Goal: Task Accomplishment & Management: Complete application form

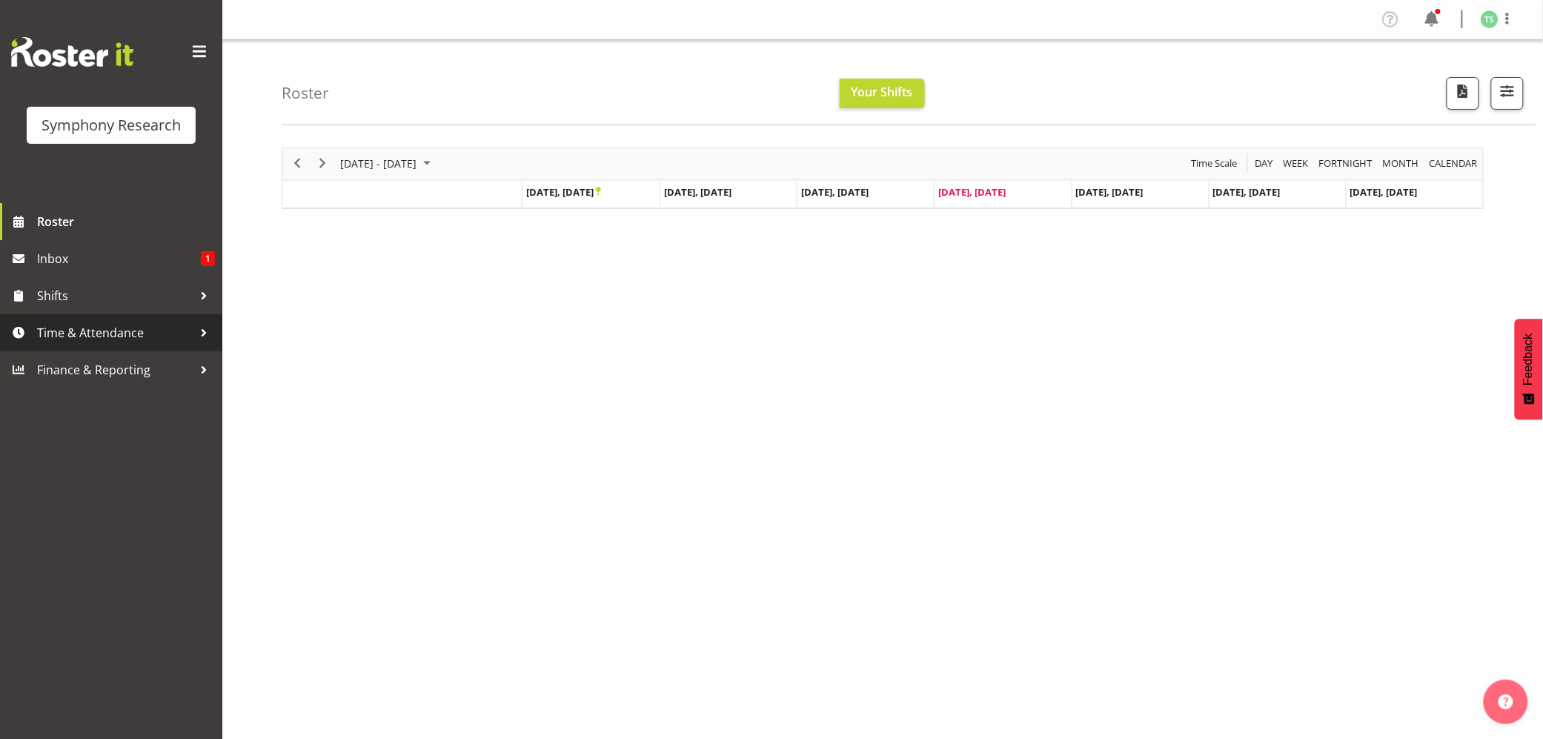
click at [99, 322] on span "Time & Attendance" at bounding box center [115, 333] width 156 height 22
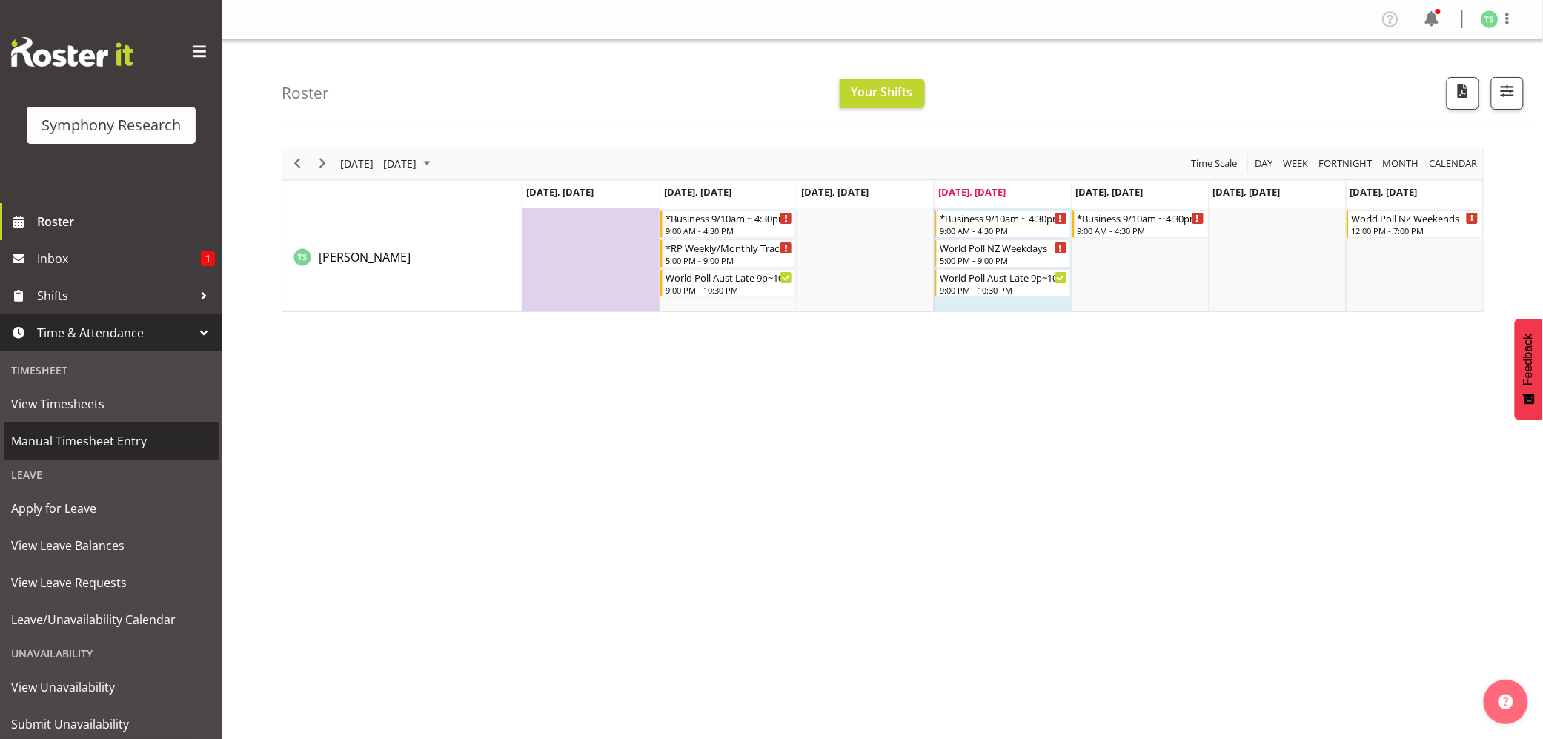
click at [110, 437] on span "Manual Timesheet Entry" at bounding box center [111, 441] width 200 height 22
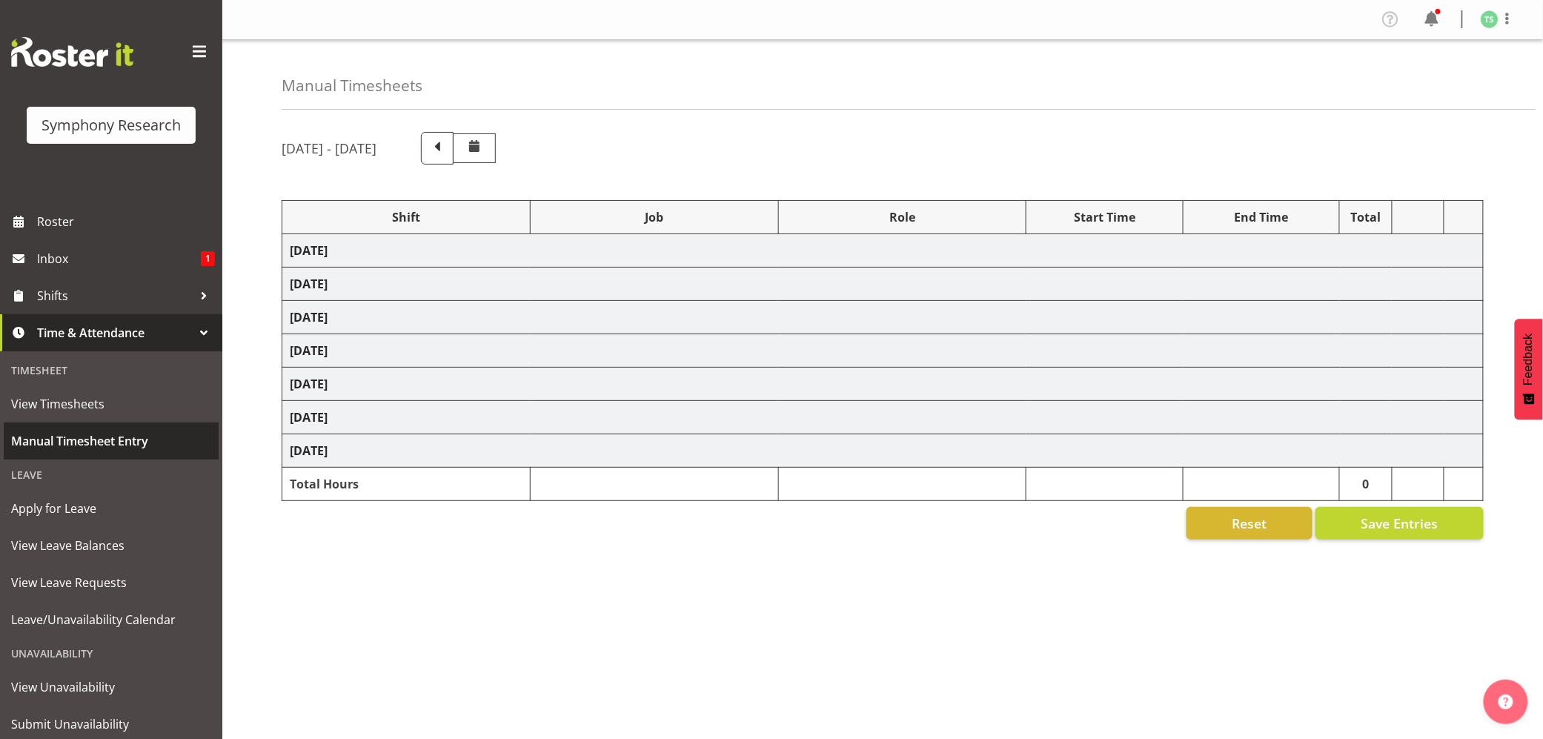
select select "56692"
select select "10499"
select select "47"
select select "26078"
select select "10587"
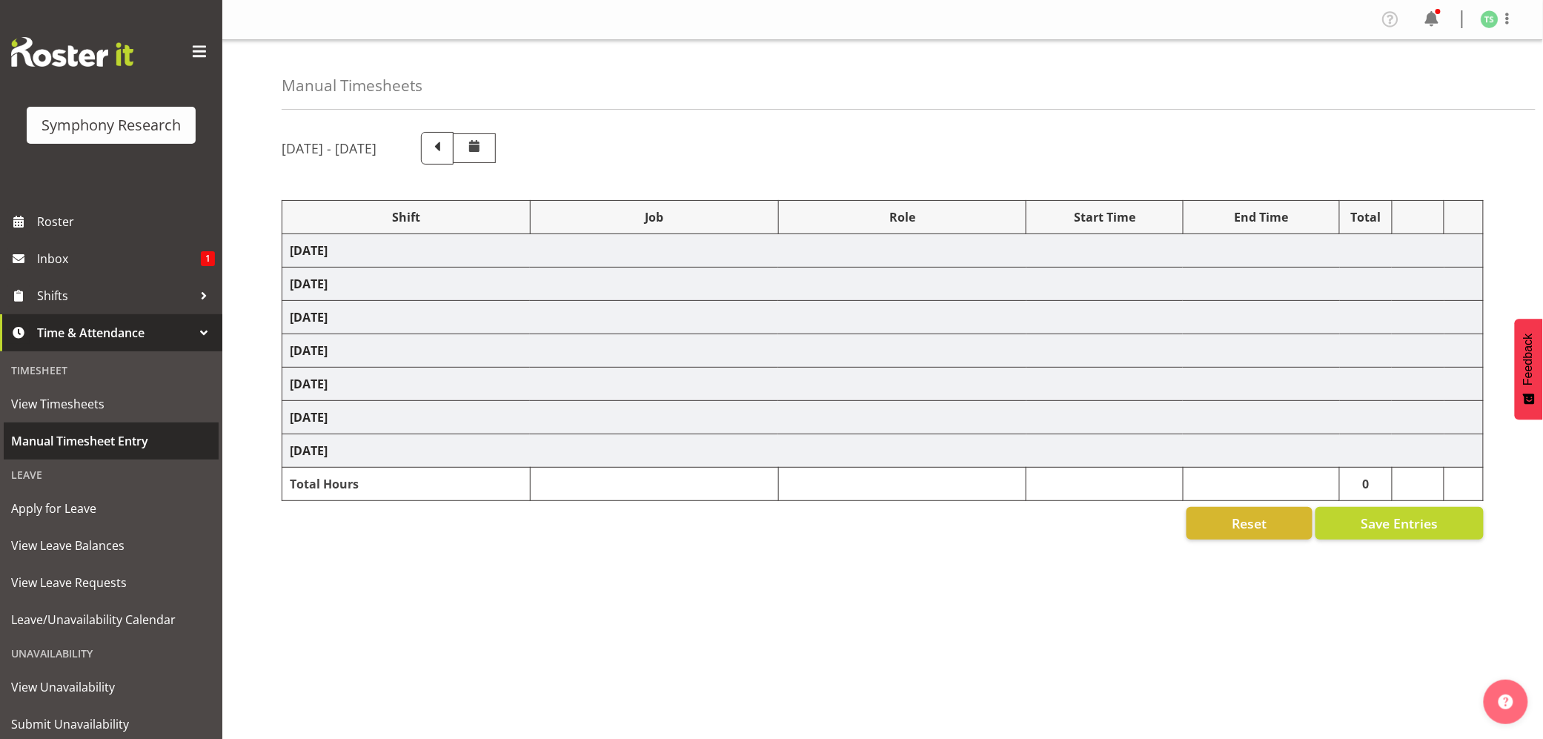
select select "47"
select select "48116"
select select "10242"
select select "47"
select select "48116"
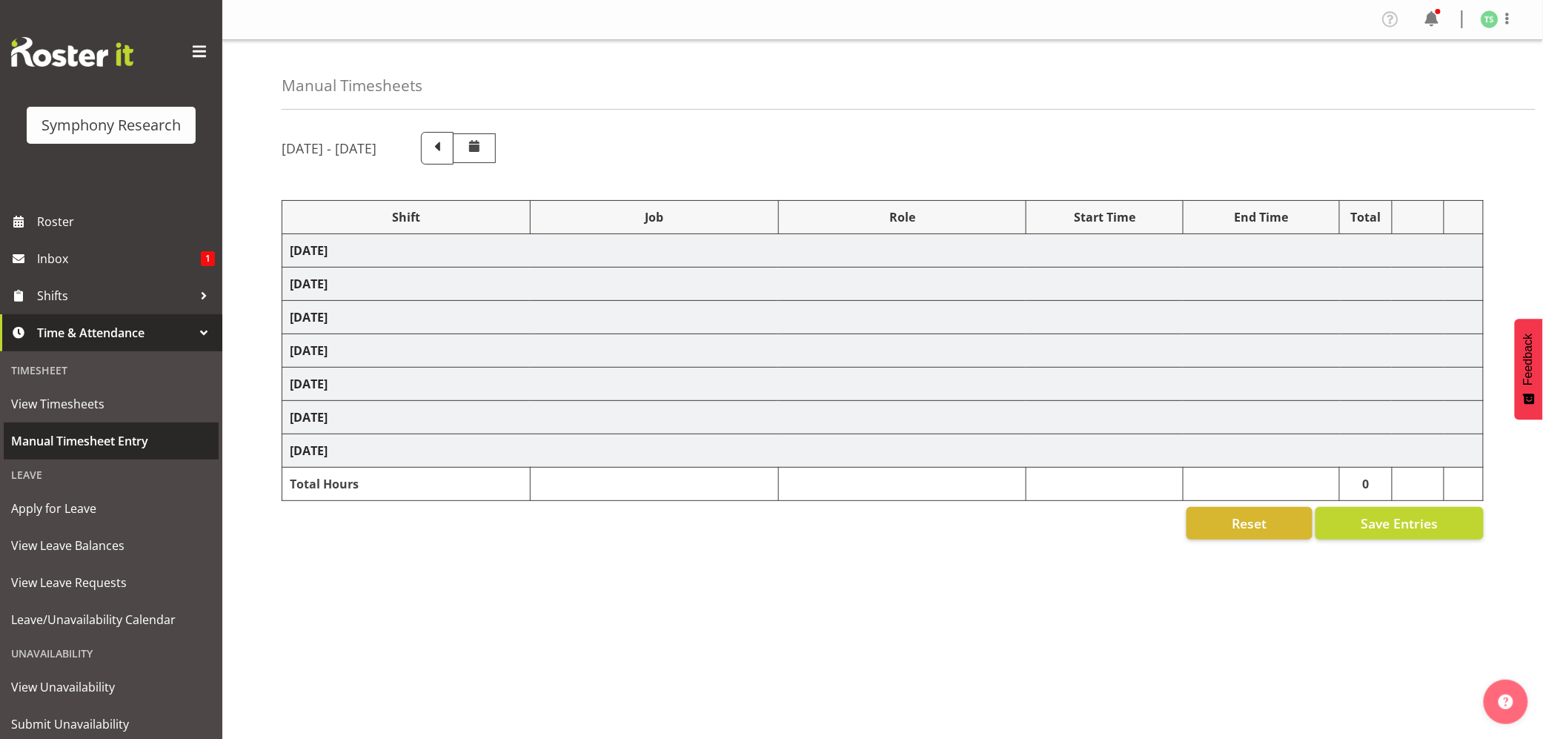
select select "10499"
select select "47"
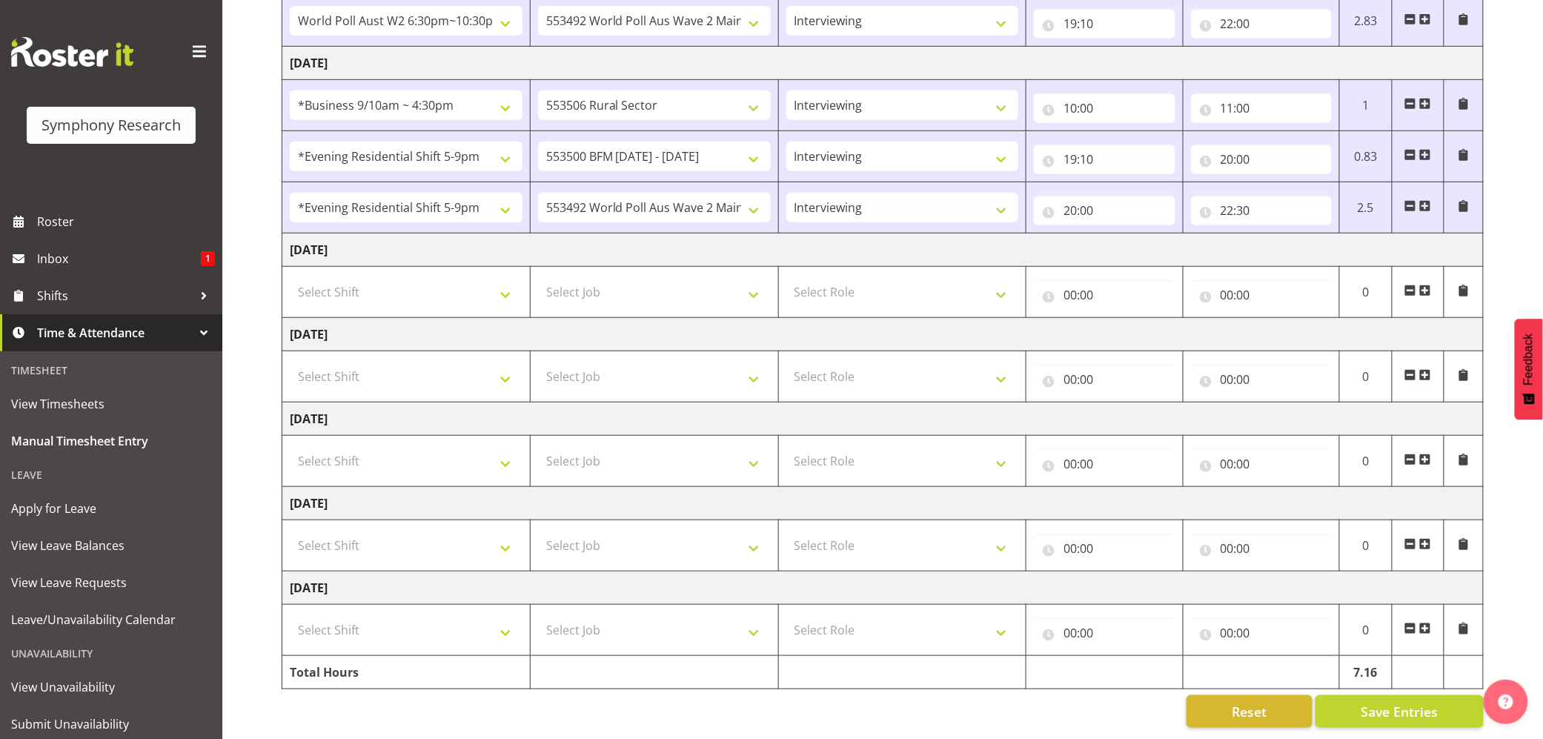
scroll to position [280, 0]
click at [526, 368] on td "Select Shift !!Weekend Residential (Roster IT Shift Label) *Business 9/10am ~ 4…" at bounding box center [406, 376] width 248 height 51
select select "26078"
click at [290, 362] on select "Select Shift !!Weekend Residential (Roster IT Shift Label) *Business 9/10am ~ 4…" at bounding box center [406, 377] width 233 height 30
click at [762, 371] on select "Select Job 550060 IF Admin 553492 World Poll Aus Wave 2 Main 2025 553493 World …" at bounding box center [654, 377] width 233 height 30
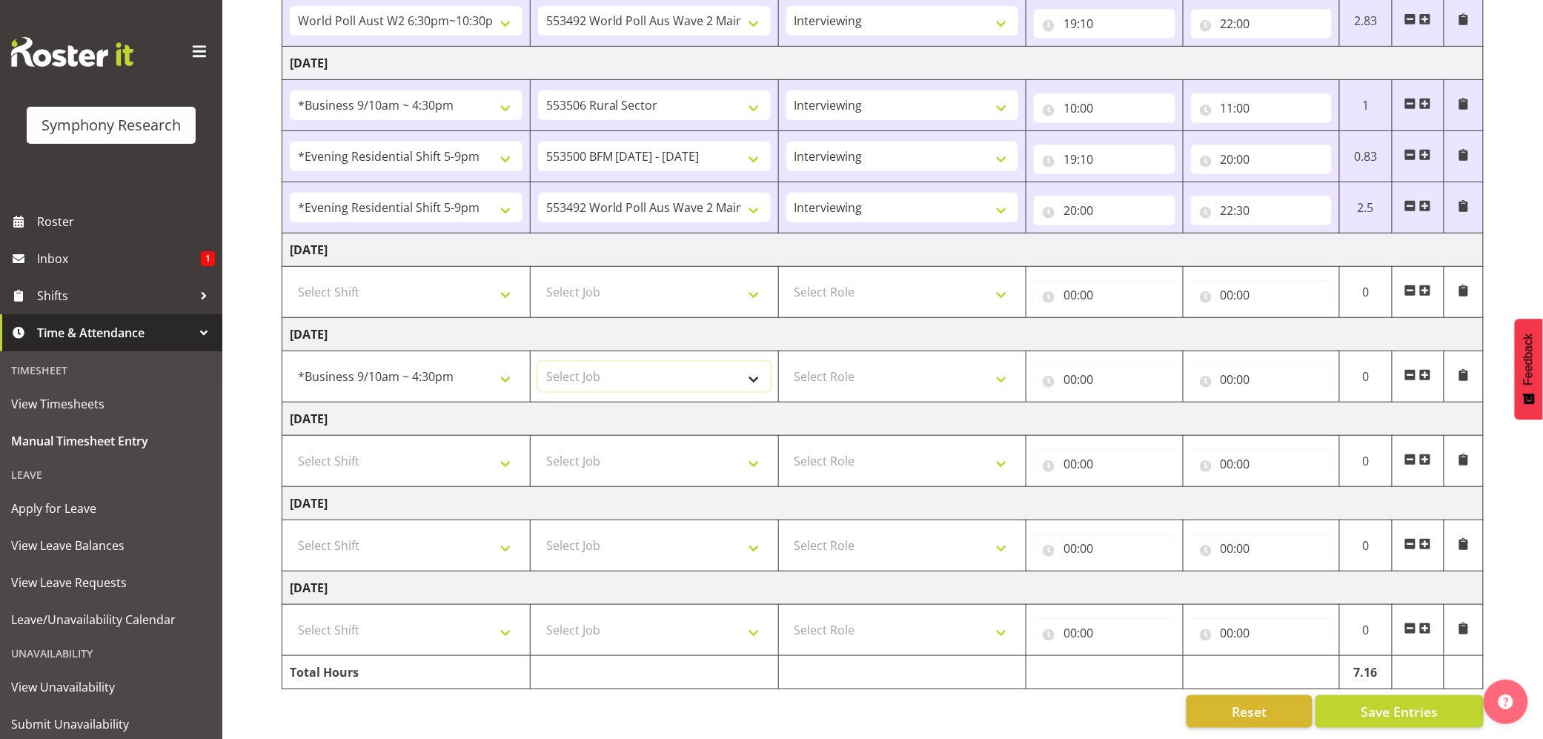
select select "10587"
click at [538, 362] on select "Select Job 550060 IF Admin 553492 World Poll Aus Wave 2 Main 2025 553493 World …" at bounding box center [654, 377] width 233 height 30
click at [1003, 368] on select "Select Role Briefing Interviewing" at bounding box center [902, 377] width 233 height 30
select select "47"
click at [786, 362] on select "Select Role Briefing Interviewing" at bounding box center [902, 377] width 233 height 30
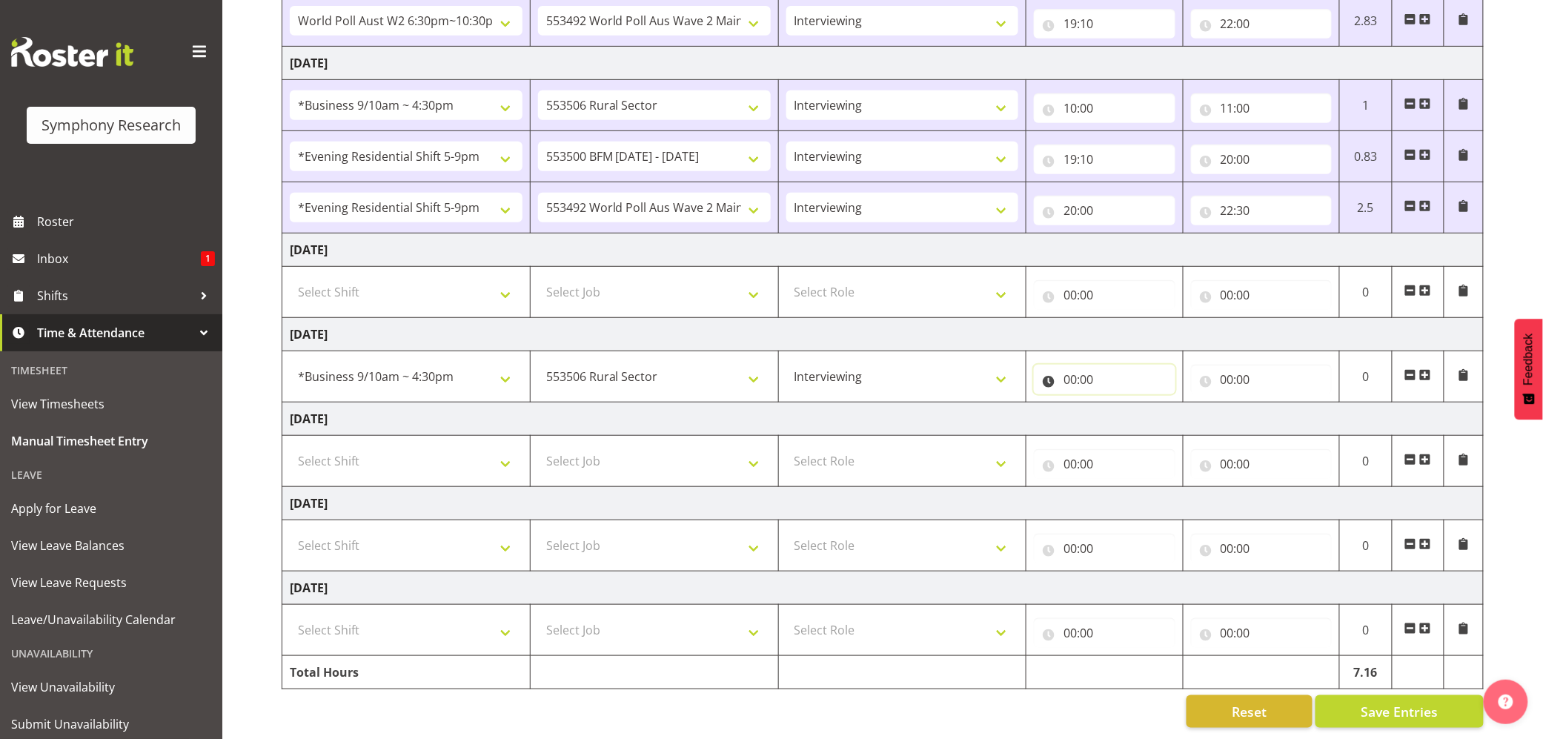
click at [1072, 378] on input "00:00" at bounding box center [1104, 380] width 141 height 30
click at [1130, 403] on select "00 01 02 03 04 05 06 07 08 09 10 11 12 13 14 15 16 17 18 19 20 21 22 23" at bounding box center [1134, 418] width 33 height 30
select select "11"
click at [1118, 403] on select "00 01 02 03 04 05 06 07 08 09 10 11 12 13 14 15 16 17 18 19 20 21 22 23" at bounding box center [1134, 418] width 33 height 30
type input "11:00"
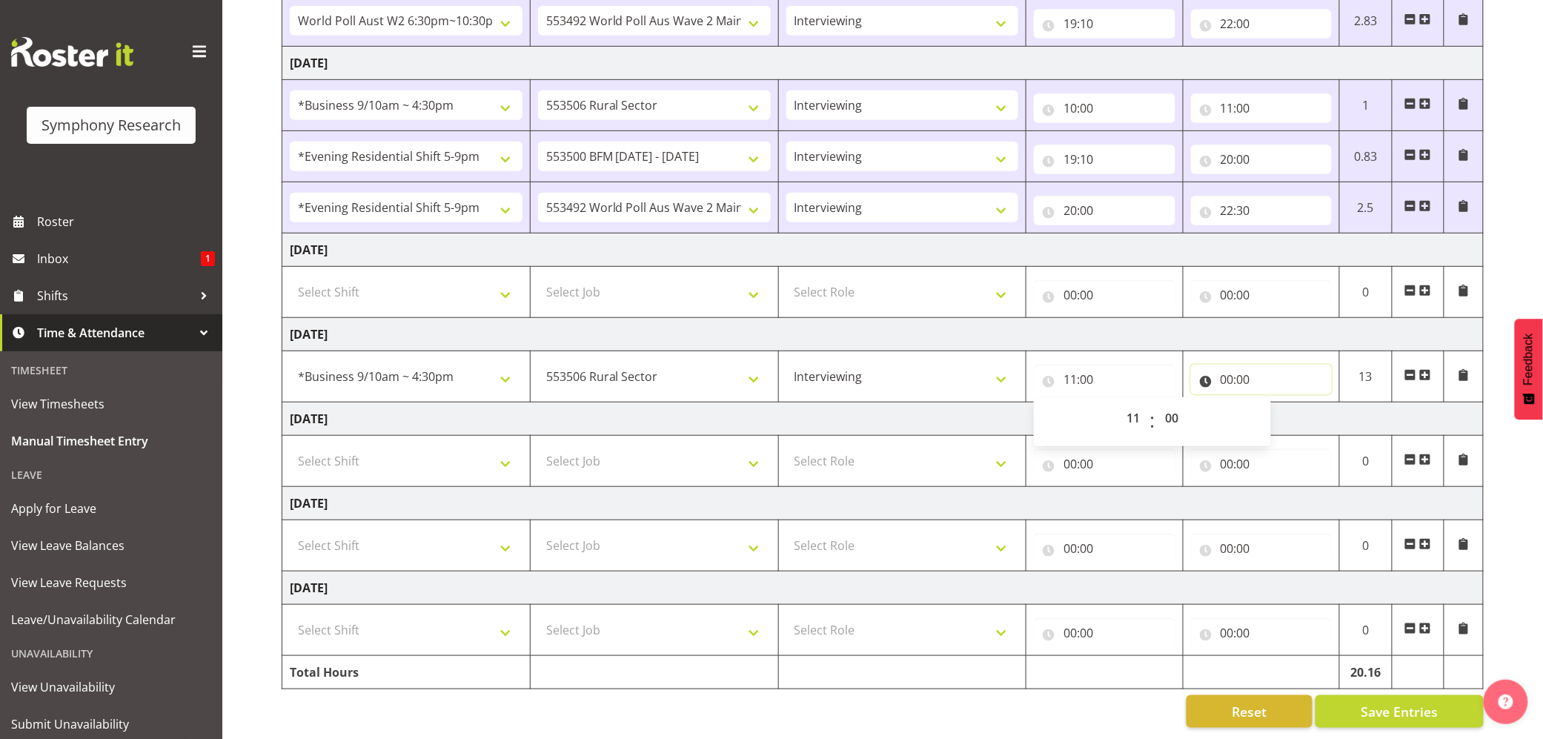
click at [1223, 374] on input "00:00" at bounding box center [1261, 380] width 141 height 30
click at [1287, 417] on select "00 01 02 03 04 05 06 07 08 09 10 11 12 13 14 15 16 17 18 19 20 21 22 23" at bounding box center [1291, 418] width 33 height 30
select select "13"
click at [1275, 403] on select "00 01 02 03 04 05 06 07 08 09 10 11 12 13 14 15 16 17 18 19 20 21 22 23" at bounding box center [1291, 418] width 33 height 30
type input "13:00"
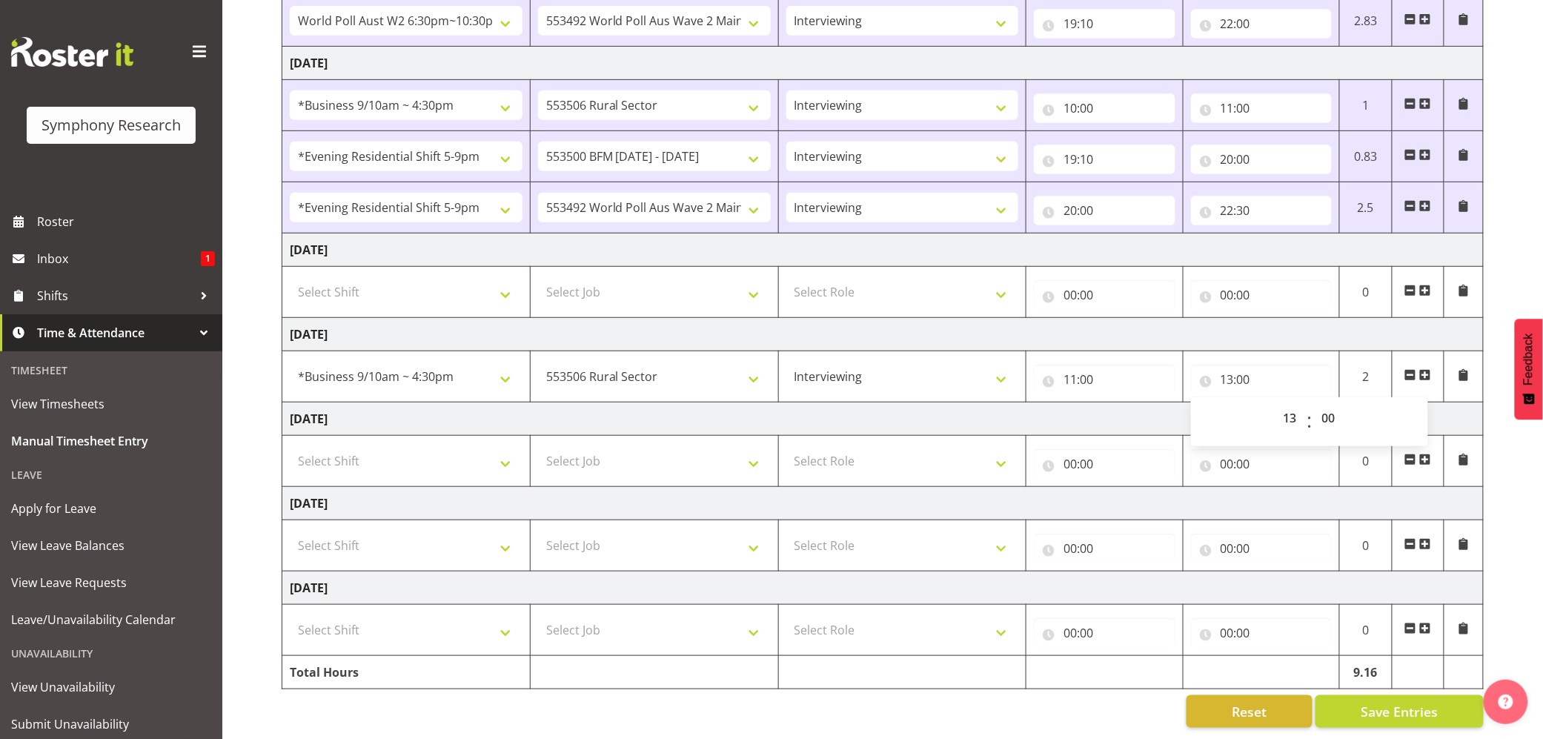
click at [1426, 369] on span at bounding box center [1425, 375] width 12 height 12
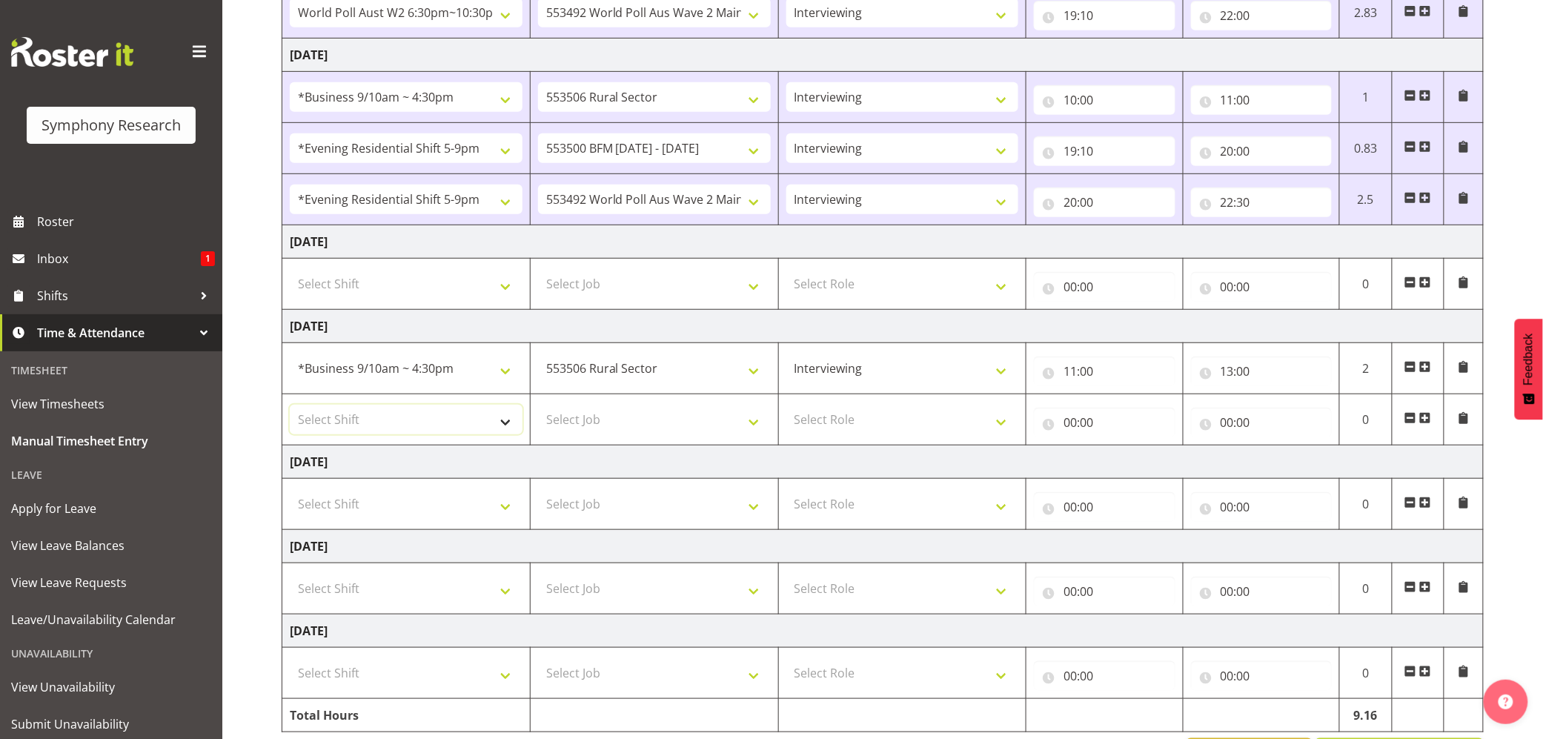
click at [505, 427] on select "Select Shift !!Weekend Residential (Roster IT Shift Label) *Business 9/10am ~ 4…" at bounding box center [406, 420] width 233 height 30
click at [290, 408] on select "Select Shift !!Weekend Residential (Roster IT Shift Label) *Business 9/10am ~ 4…" at bounding box center [406, 420] width 233 height 30
click at [508, 419] on select "!!Weekend Residential (Roster IT Shift Label) *Business 9/10am ~ 4:30pm *Busine…" at bounding box center [406, 420] width 233 height 30
select select "26078"
click at [290, 408] on select "!!Weekend Residential (Roster IT Shift Label) *Business 9/10am ~ 4:30pm *Busine…" at bounding box center [406, 420] width 233 height 30
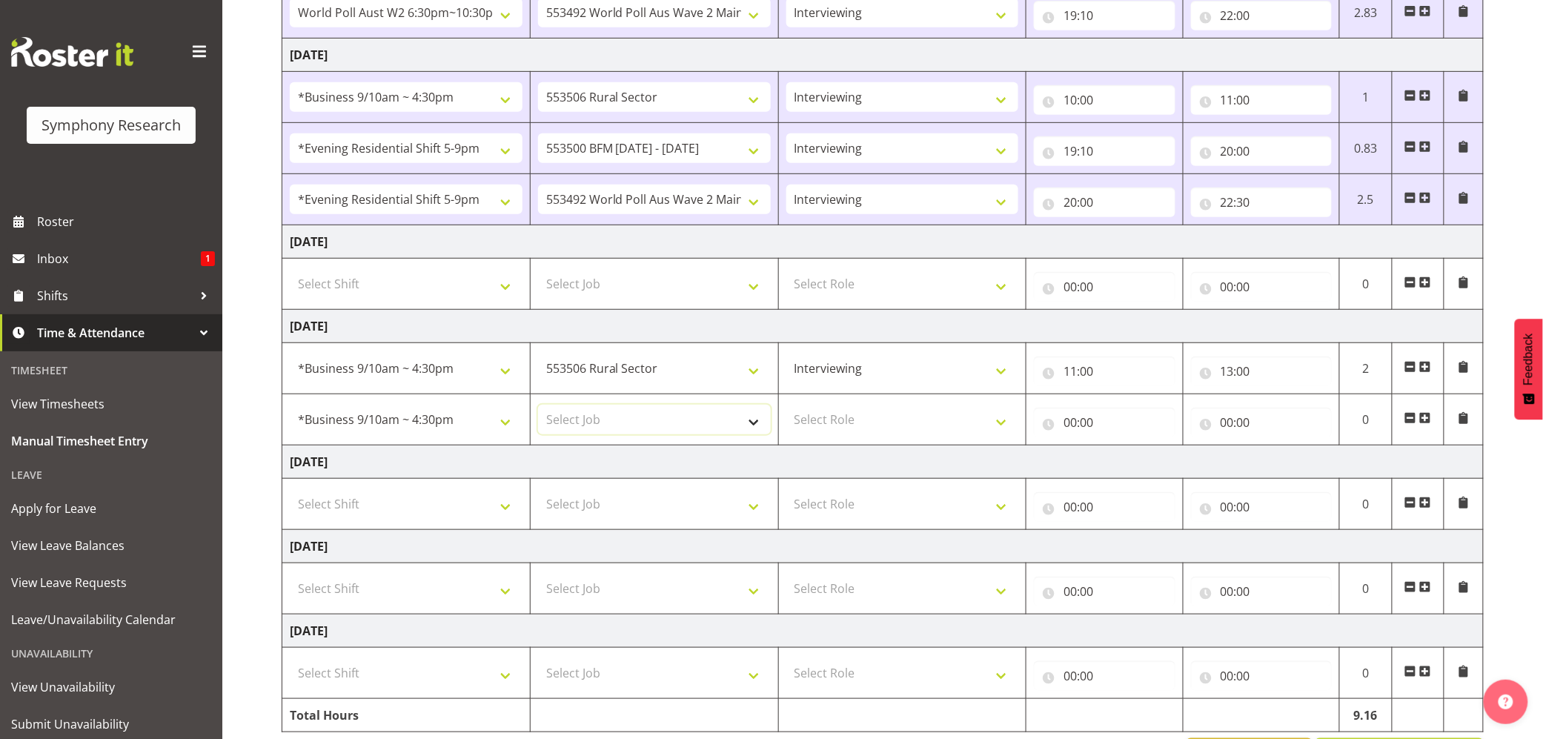
click at [746, 422] on select "Select Job 550060 IF Admin 553492 World Poll Aus Wave 2 Main 2025 553493 World …" at bounding box center [654, 420] width 233 height 30
select select "10587"
click at [538, 408] on select "Select Job 550060 IF Admin 553492 World Poll Aus Wave 2 Main 2025 553493 World …" at bounding box center [654, 420] width 233 height 30
click at [998, 425] on select "Select Role Briefing Interviewing" at bounding box center [902, 420] width 233 height 30
select select "47"
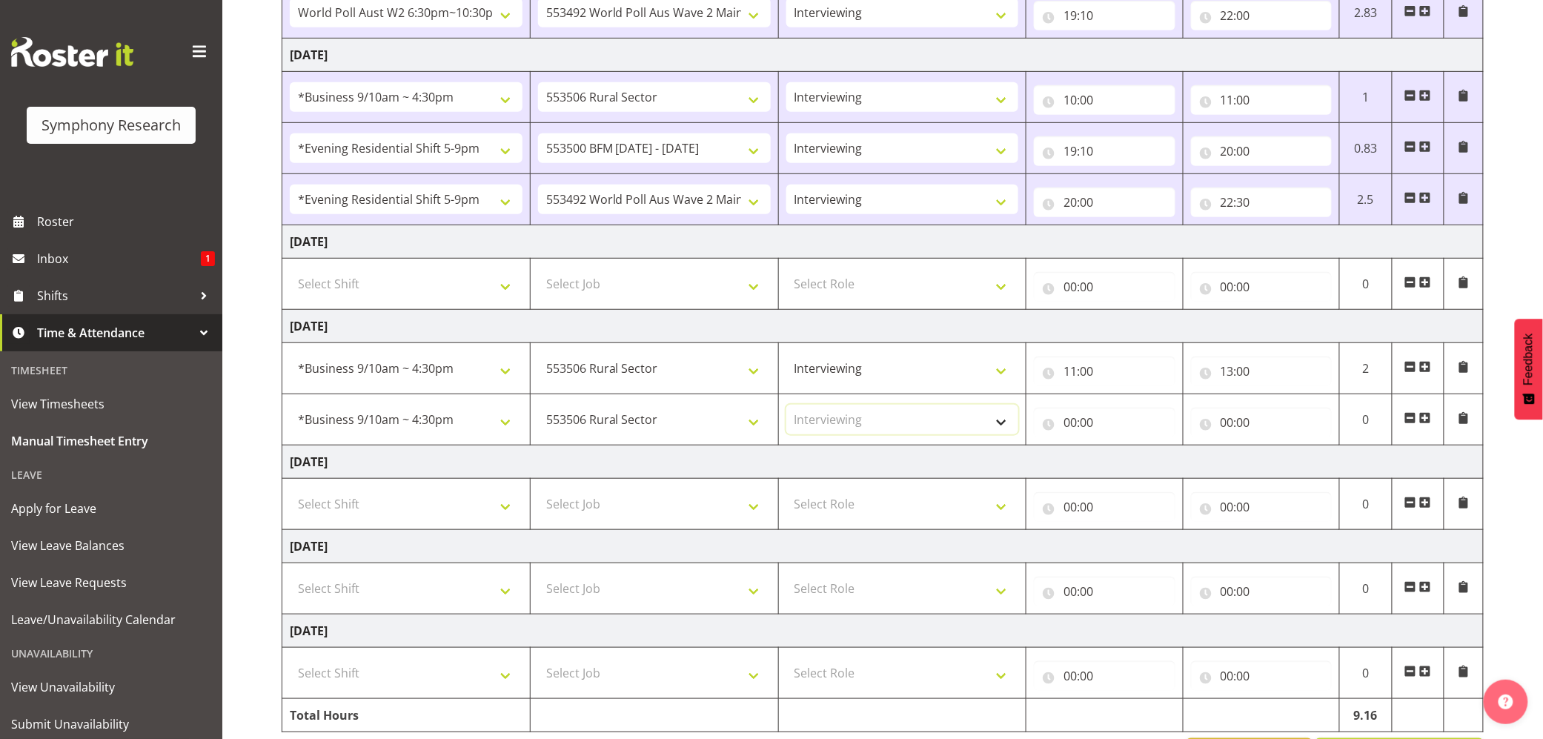
click at [786, 408] on select "Select Role Briefing Interviewing" at bounding box center [902, 420] width 233 height 30
click at [1068, 425] on input "00:00" at bounding box center [1104, 423] width 141 height 30
click at [1132, 459] on select "00 01 02 03 04 05 06 07 08 09 10 11 12 13 14 15 16 17 18 19 20 21 22 23" at bounding box center [1134, 461] width 33 height 30
select select "13"
click at [1118, 449] on select "00 01 02 03 04 05 06 07 08 09 10 11 12 13 14 15 16 17 18 19 20 21 22 23" at bounding box center [1134, 461] width 33 height 30
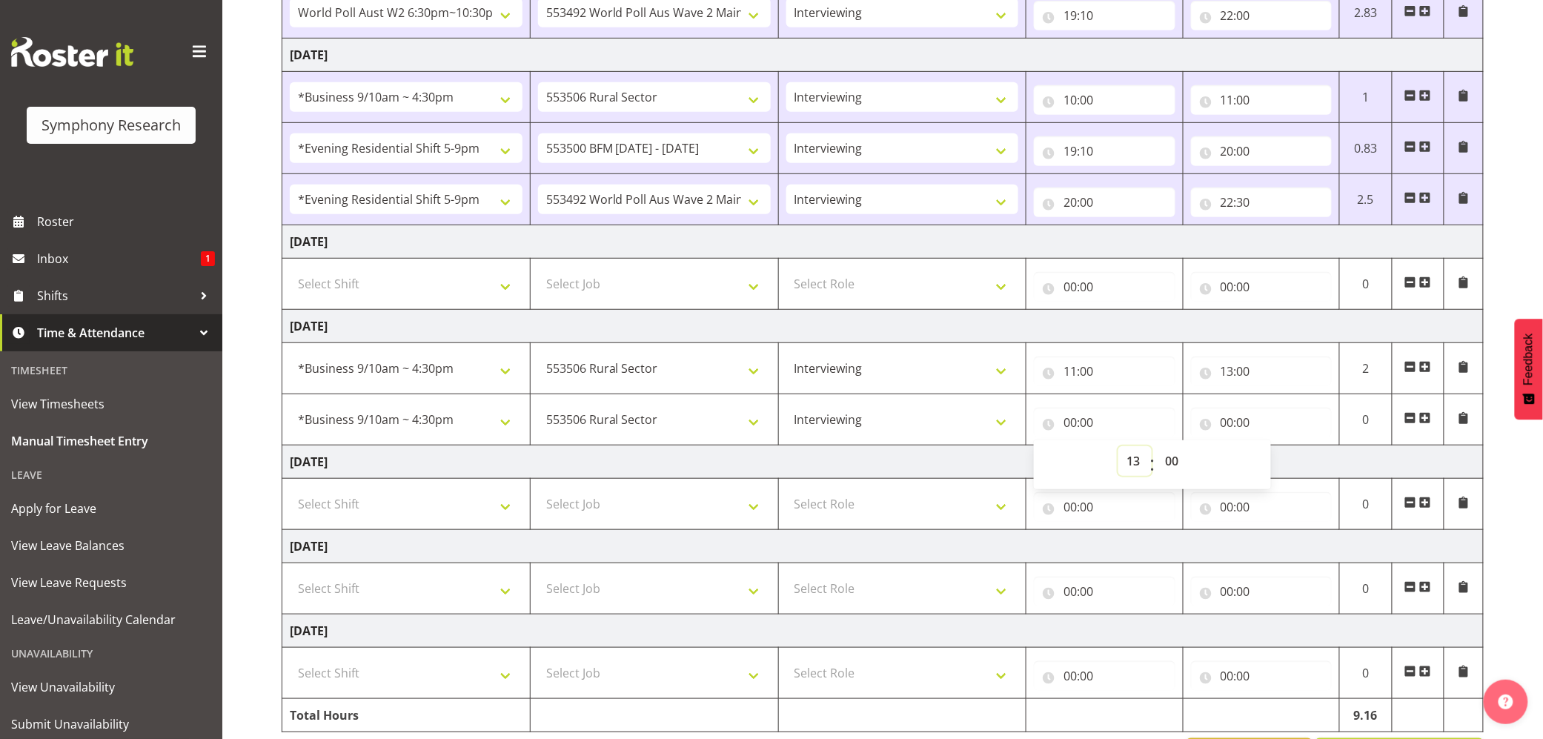
type input "13:00"
click at [1089, 422] on input "13:00" at bounding box center [1104, 423] width 141 height 30
click at [1089, 416] on input "13:00" at bounding box center [1104, 423] width 141 height 30
click at [1167, 455] on select "00 01 02 03 04 05 06 07 08 09 10 11 12 13 14 15 16 17 18 19 20 21 22 23 24 25 2…" at bounding box center [1173, 461] width 33 height 30
select select "30"
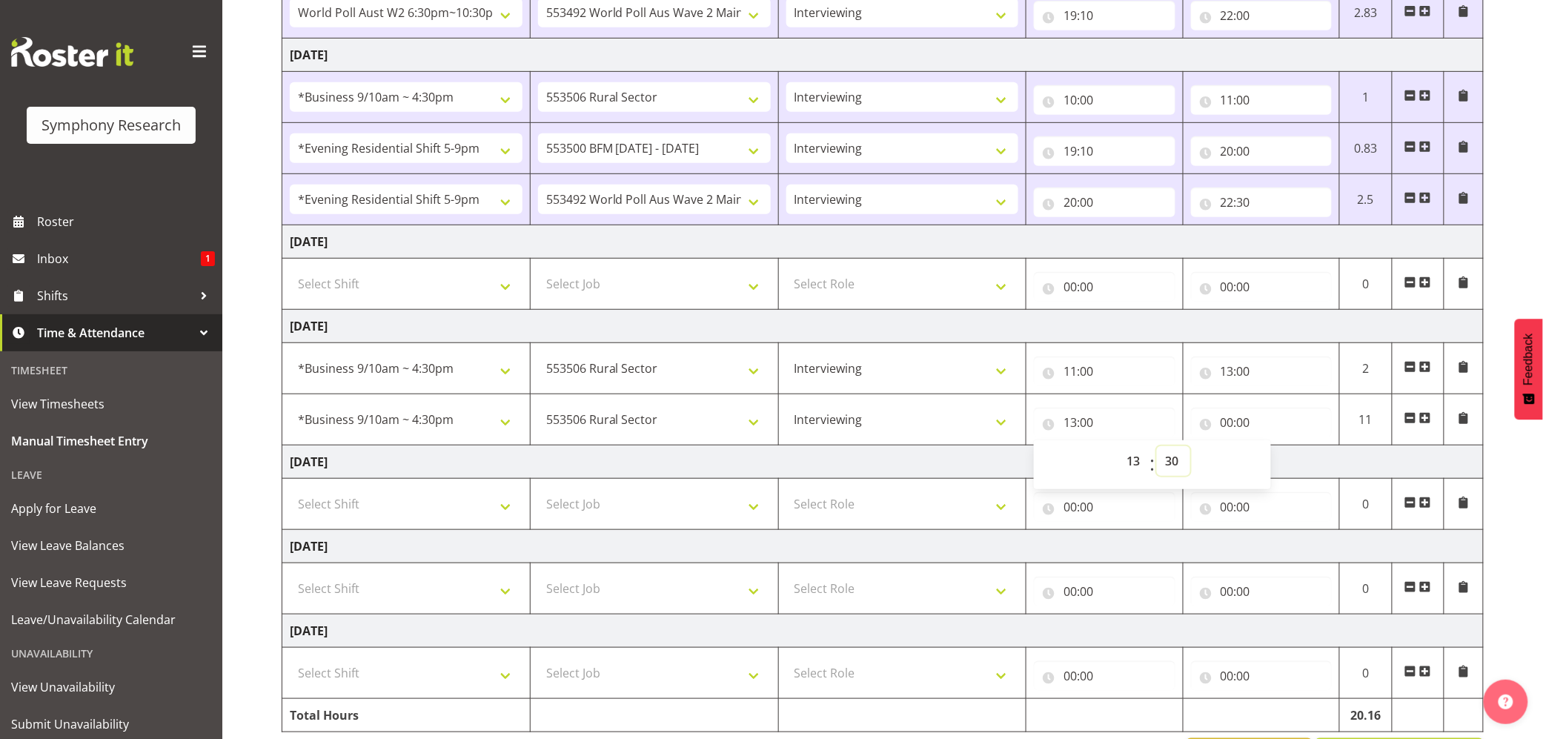
click at [1157, 449] on select "00 01 02 03 04 05 06 07 08 09 10 11 12 13 14 15 16 17 18 19 20 21 22 23 24 25 2…" at bounding box center [1173, 461] width 33 height 30
type input "13:30"
click at [1223, 428] on input "00:00" at bounding box center [1261, 423] width 141 height 30
click at [1290, 469] on select "00 01 02 03 04 05 06 07 08 09 10 11 12 13 14 15 16 17 18 19 20 21 22 23" at bounding box center [1291, 461] width 33 height 30
select select "15"
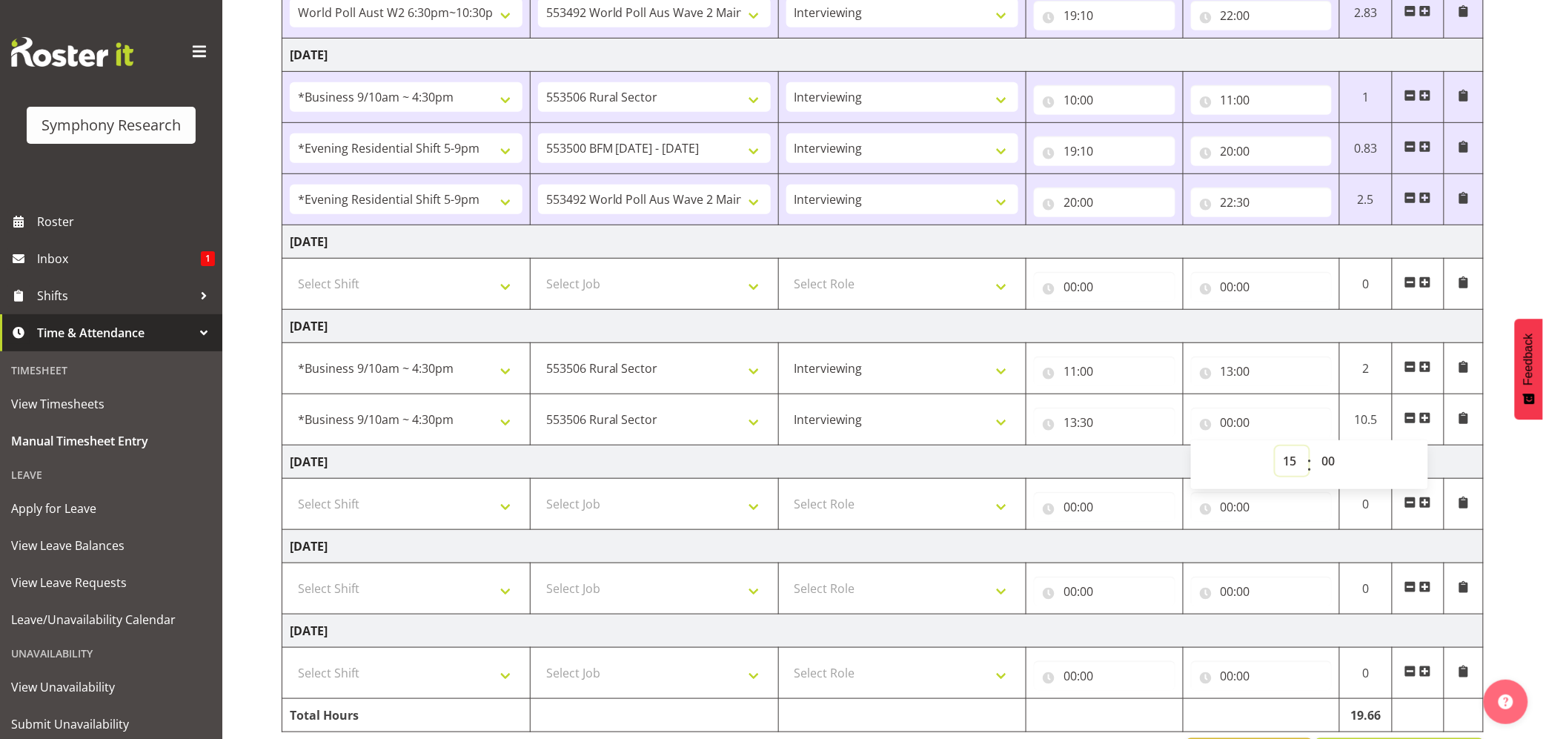
click at [1275, 449] on select "00 01 02 03 04 05 06 07 08 09 10 11 12 13 14 15 16 17 18 19 20 21 22 23" at bounding box center [1291, 461] width 33 height 30
type input "15:00"
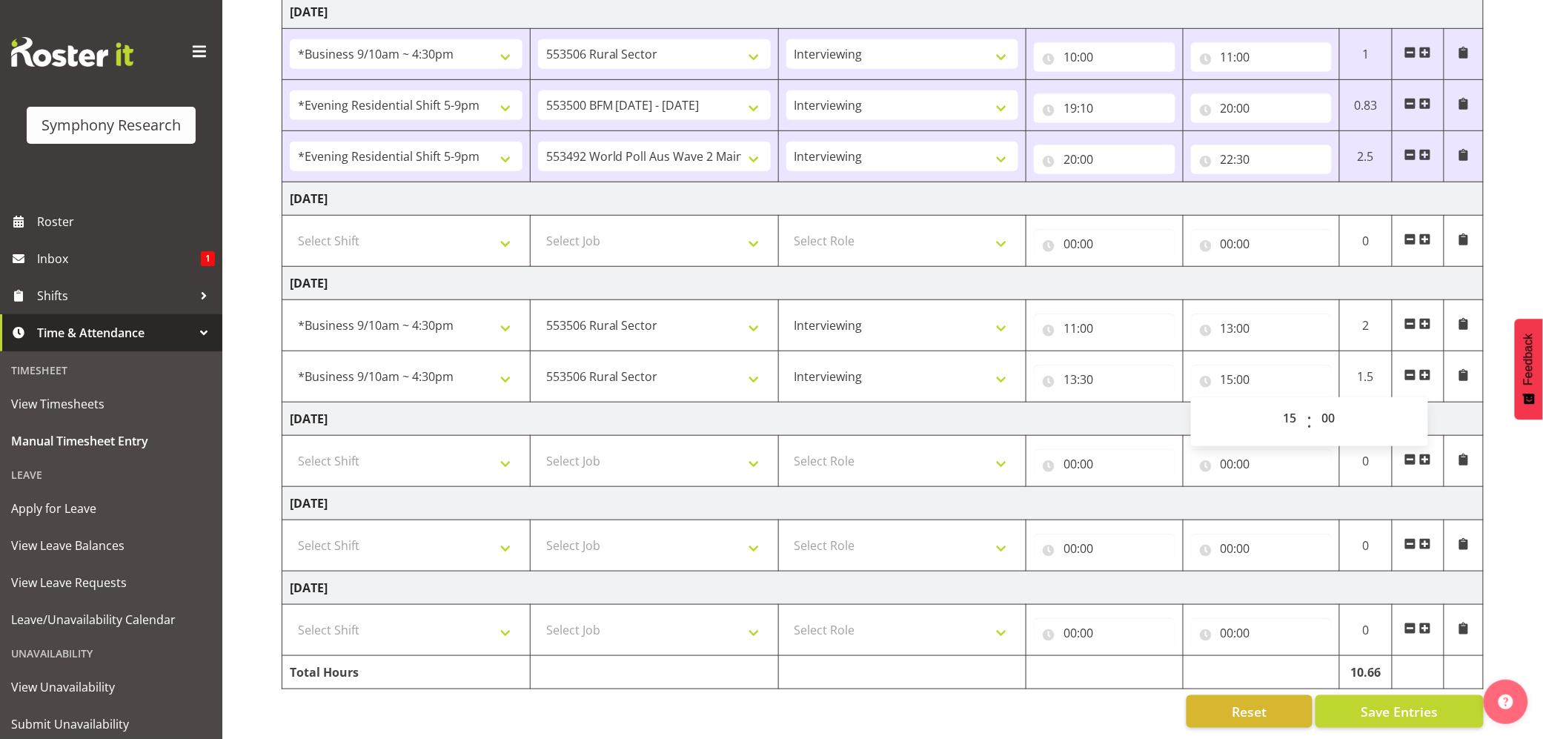
click at [1392, 677] on div "September 22nd - September 28th 2025 Shift Job Role Start Time End Time Total M…" at bounding box center [912, 268] width 1261 height 941
click at [1384, 702] on span "Save Entries" at bounding box center [1399, 711] width 77 height 19
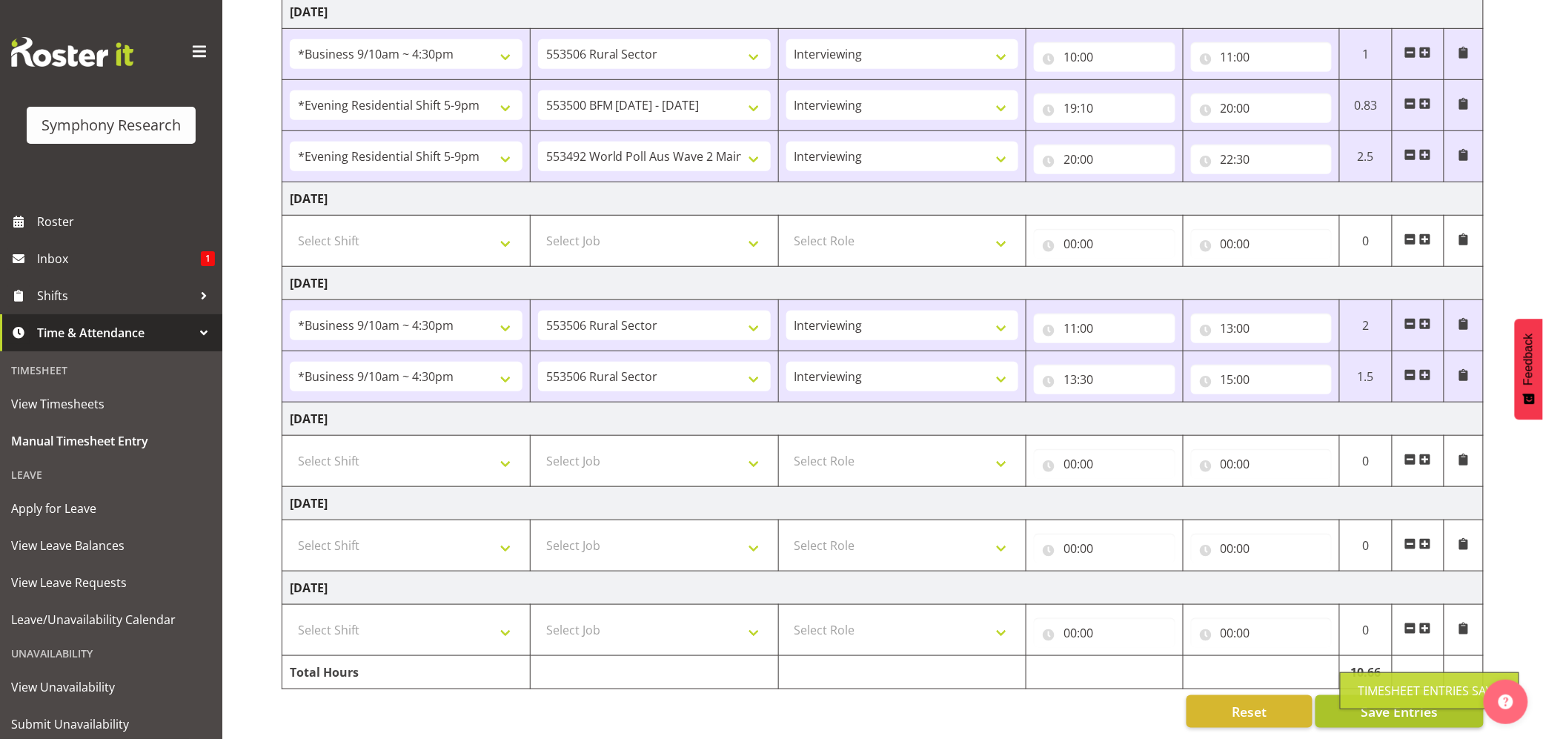
click at [1376, 686] on div "Timesheet Entries Save" at bounding box center [1429, 691] width 142 height 18
click at [1244, 365] on input "15:00" at bounding box center [1261, 380] width 141 height 30
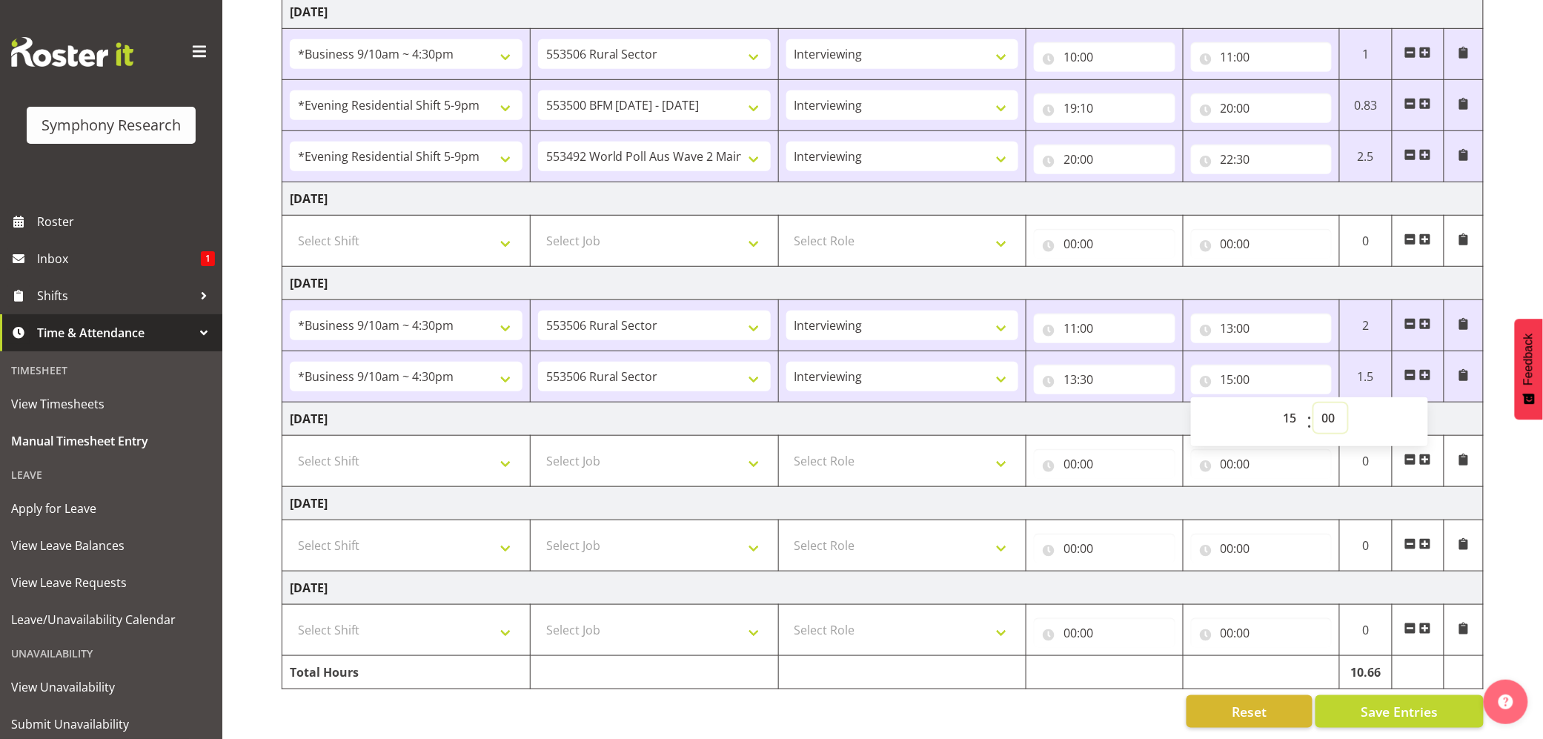
click at [1323, 403] on select "00 01 02 03 04 05 06 07 08 09 10 11 12 13 14 15 16 17 18 19 20 21 22 23 24 25 2…" at bounding box center [1330, 418] width 33 height 30
select select "30"
click at [1314, 403] on select "00 01 02 03 04 05 06 07 08 09 10 11 12 13 14 15 16 17 18 19 20 21 22 23 24 25 2…" at bounding box center [1330, 418] width 33 height 30
type input "15:30"
click at [1397, 702] on span "Save Entries" at bounding box center [1399, 711] width 77 height 19
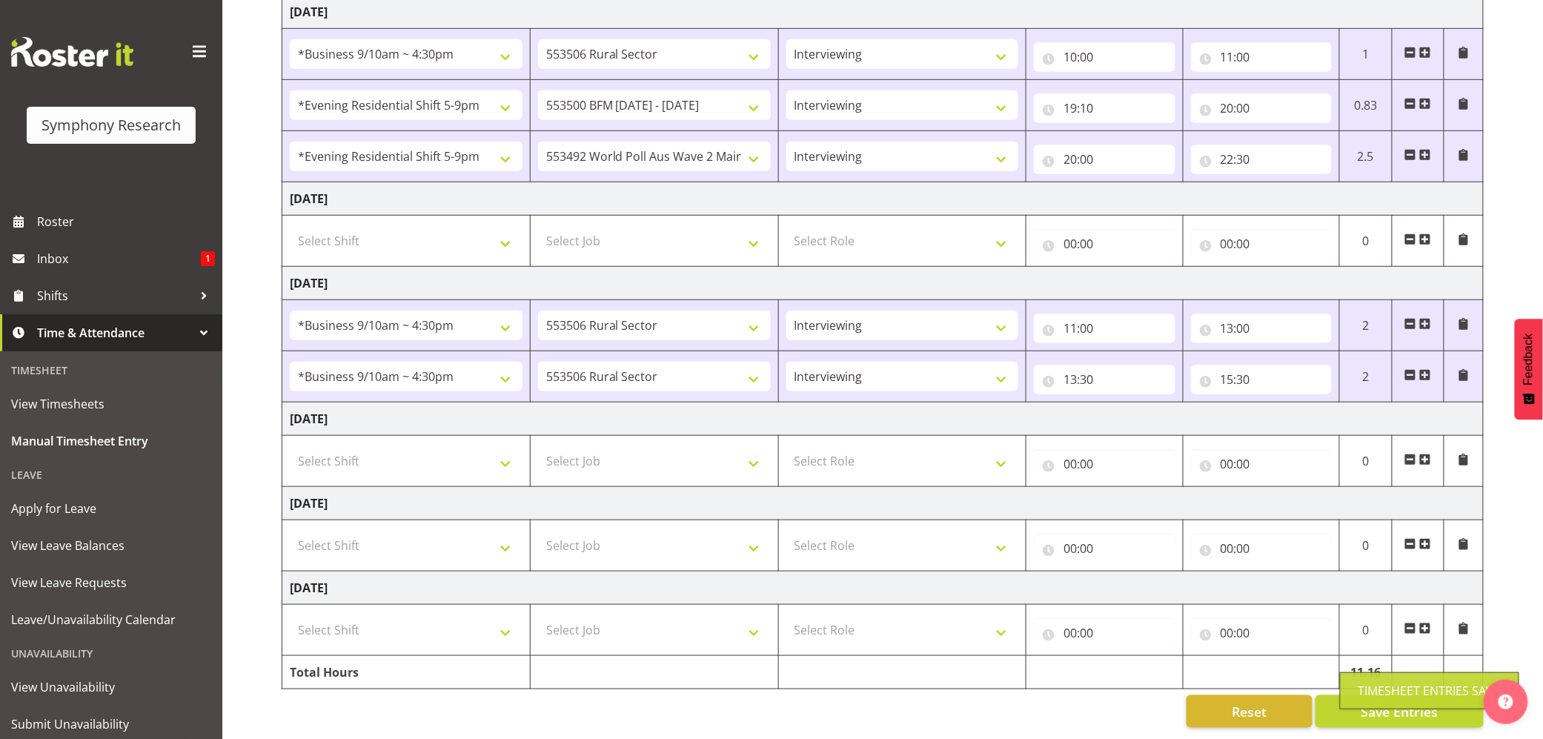
click at [1388, 691] on div "Timesheet Entries Save" at bounding box center [1429, 691] width 142 height 18
click at [1367, 702] on span "Save Entries" at bounding box center [1399, 711] width 77 height 19
click at [1367, 698] on div "Timesheet Entries Save" at bounding box center [1429, 691] width 142 height 18
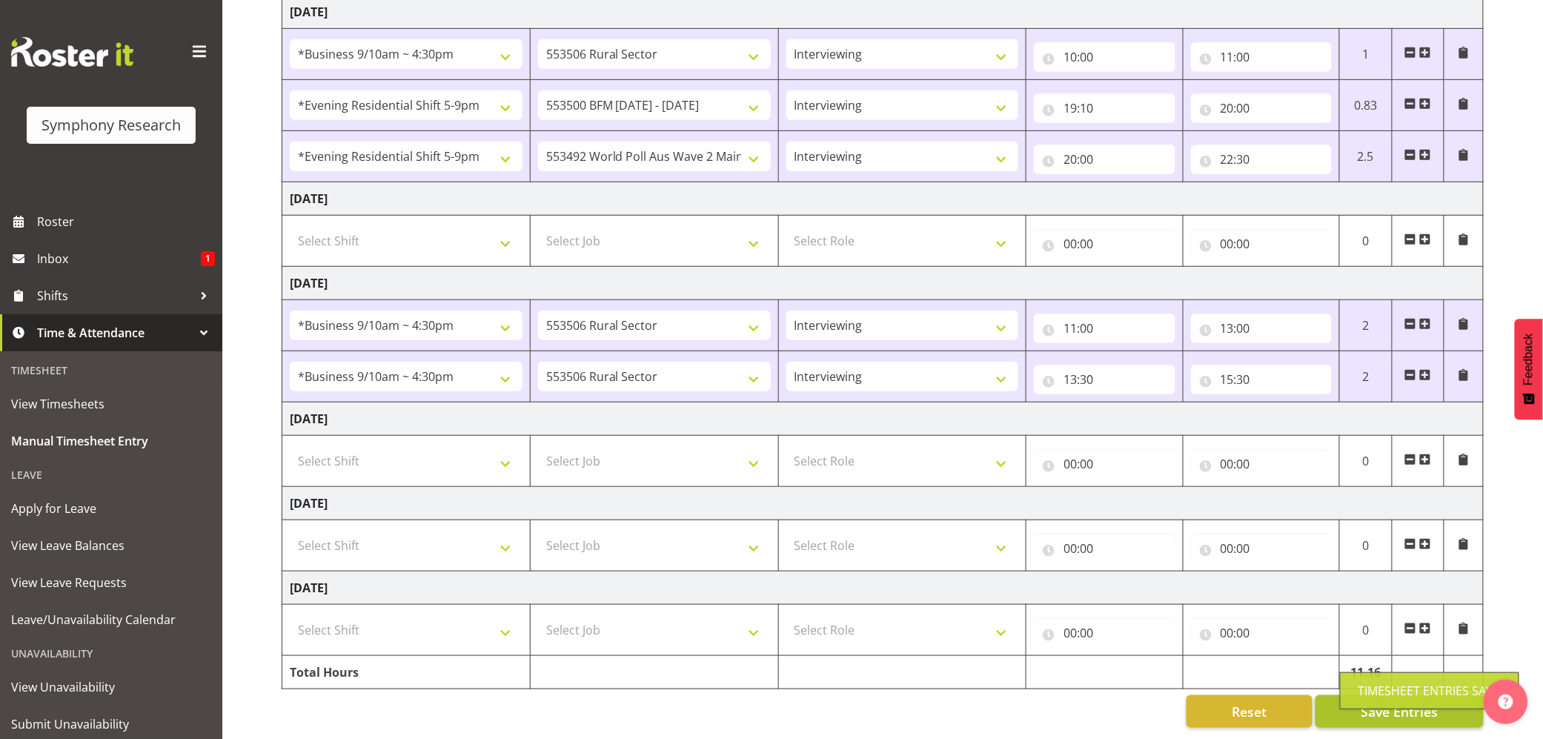
click at [1367, 698] on div "Timesheet Entries Save" at bounding box center [1429, 691] width 142 height 18
click at [1367, 702] on span "Save Entries" at bounding box center [1399, 711] width 77 height 19
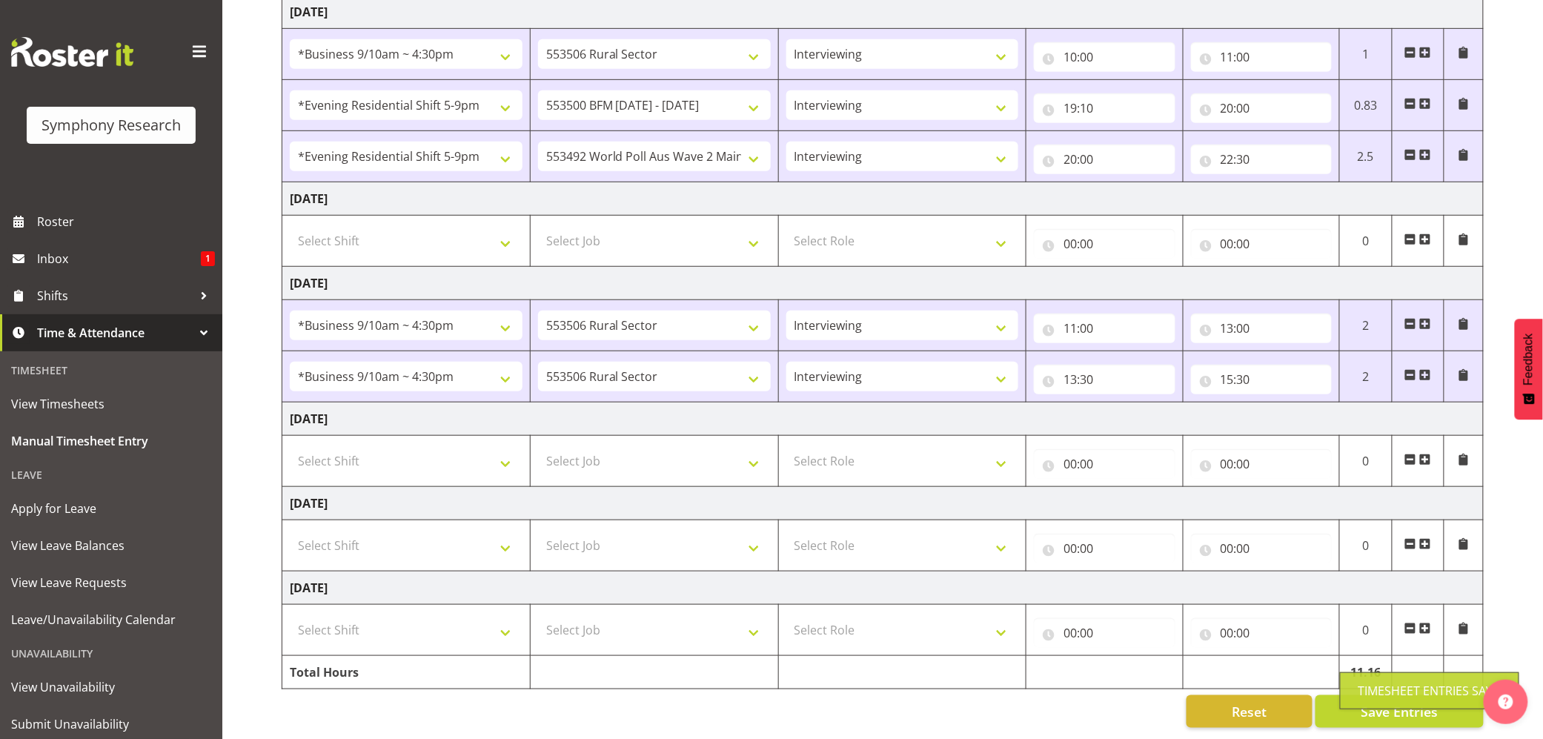
click at [1409, 686] on div "Timesheet Entries Save" at bounding box center [1429, 691] width 142 height 18
click at [1378, 702] on span "Save Entries" at bounding box center [1399, 711] width 77 height 19
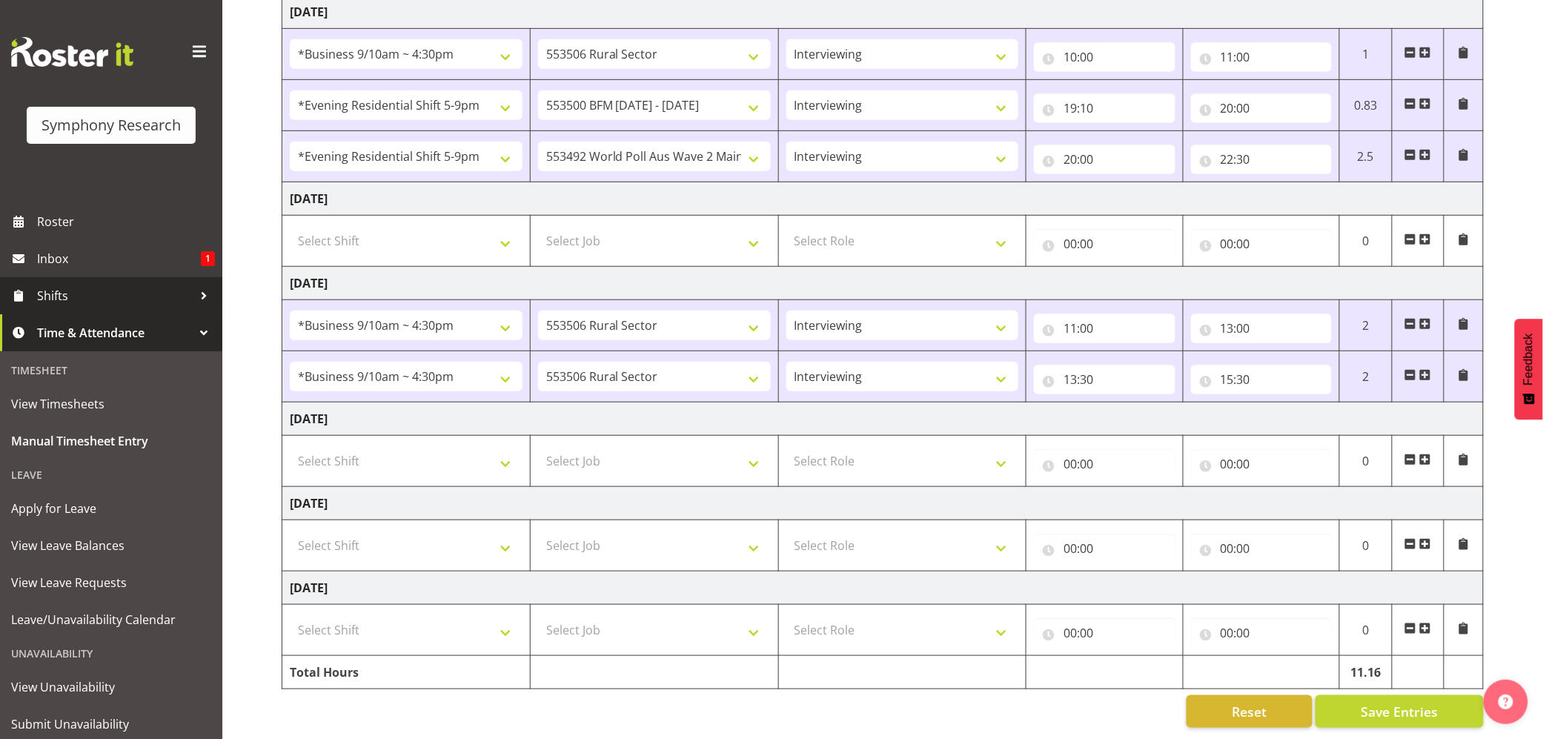
click at [53, 285] on span "Shifts" at bounding box center [115, 296] width 156 height 22
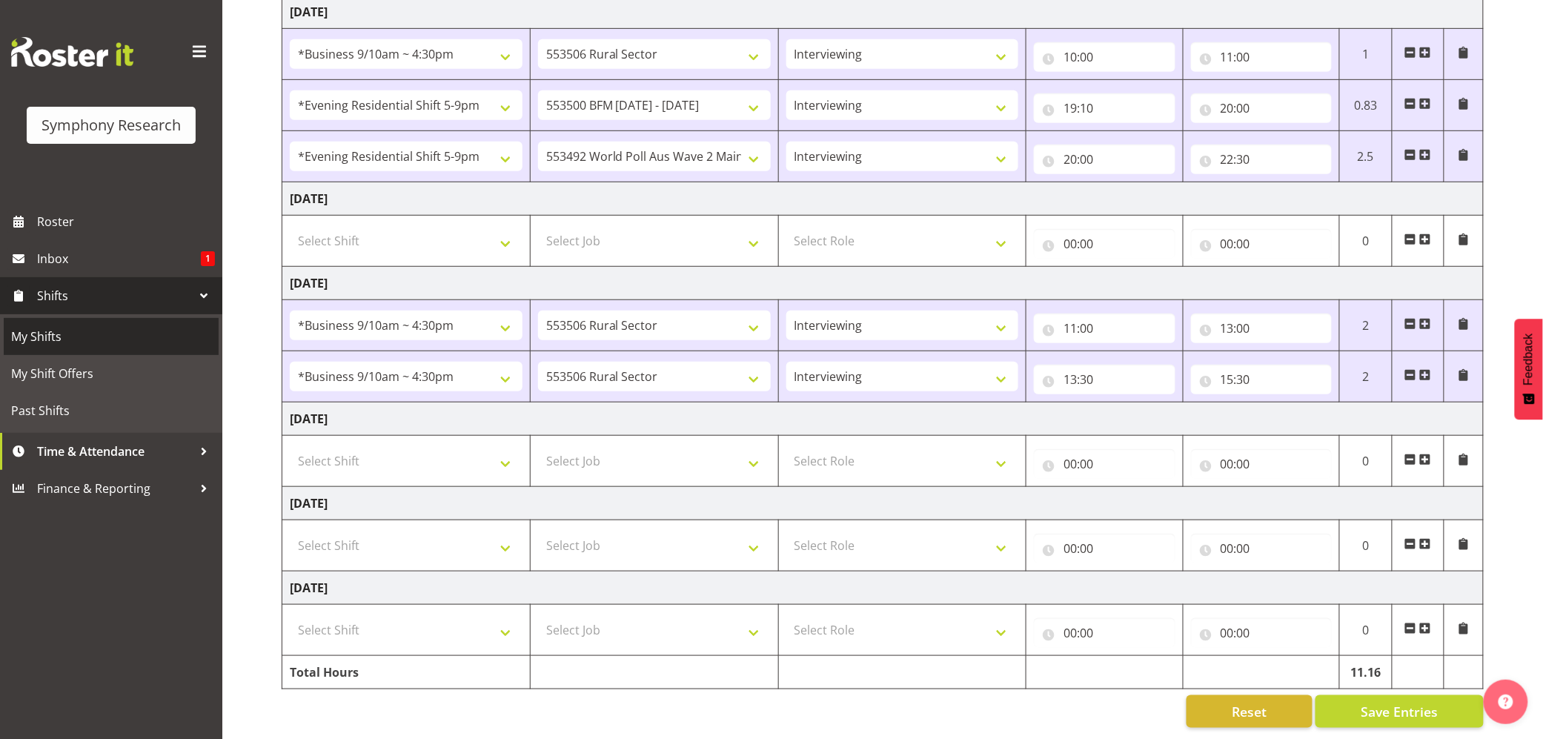
click at [52, 325] on span "My Shifts" at bounding box center [111, 336] width 200 height 22
